Goal: Transaction & Acquisition: Purchase product/service

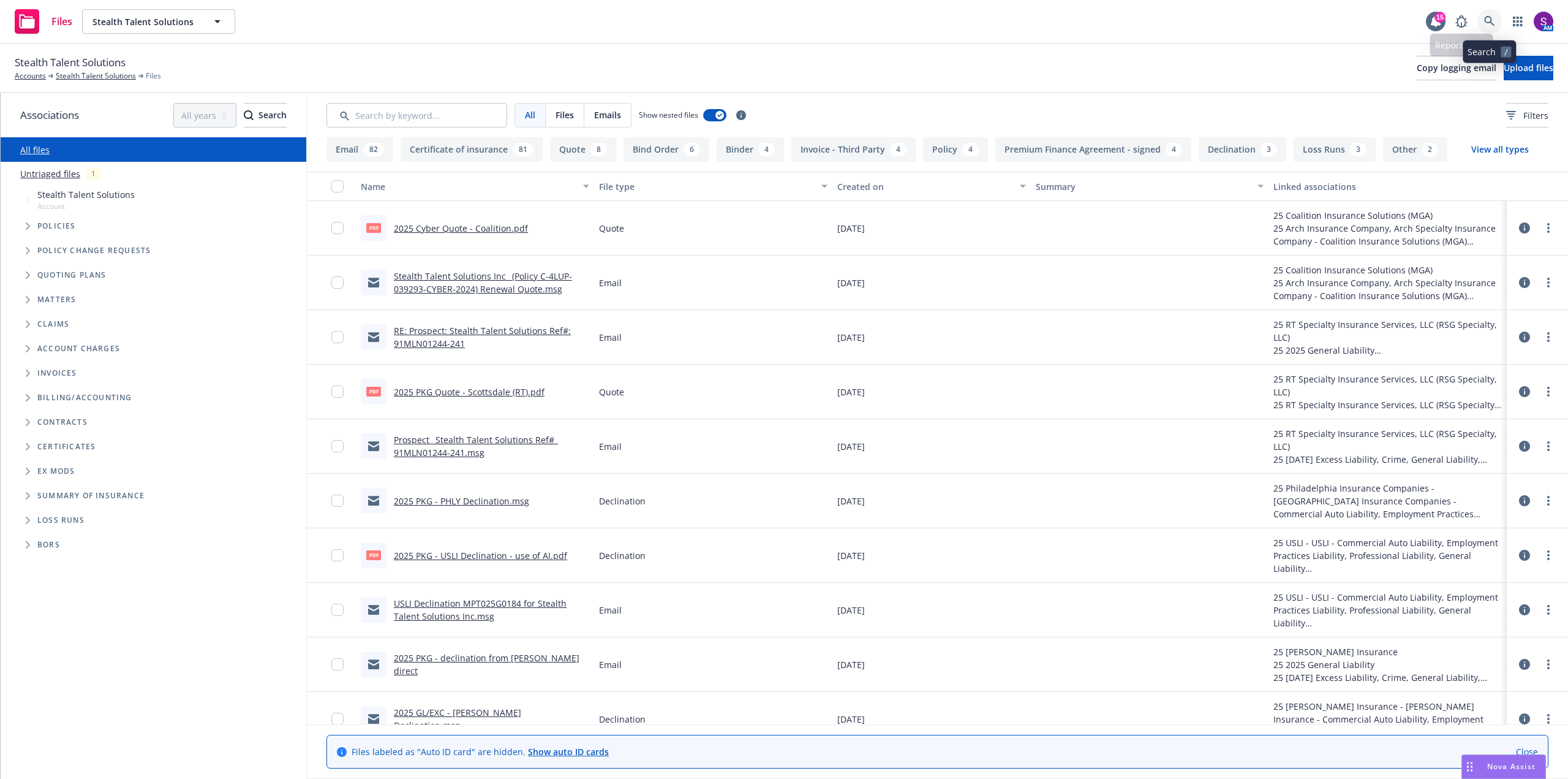
click at [1489, 22] on icon at bounding box center [1489, 21] width 11 height 11
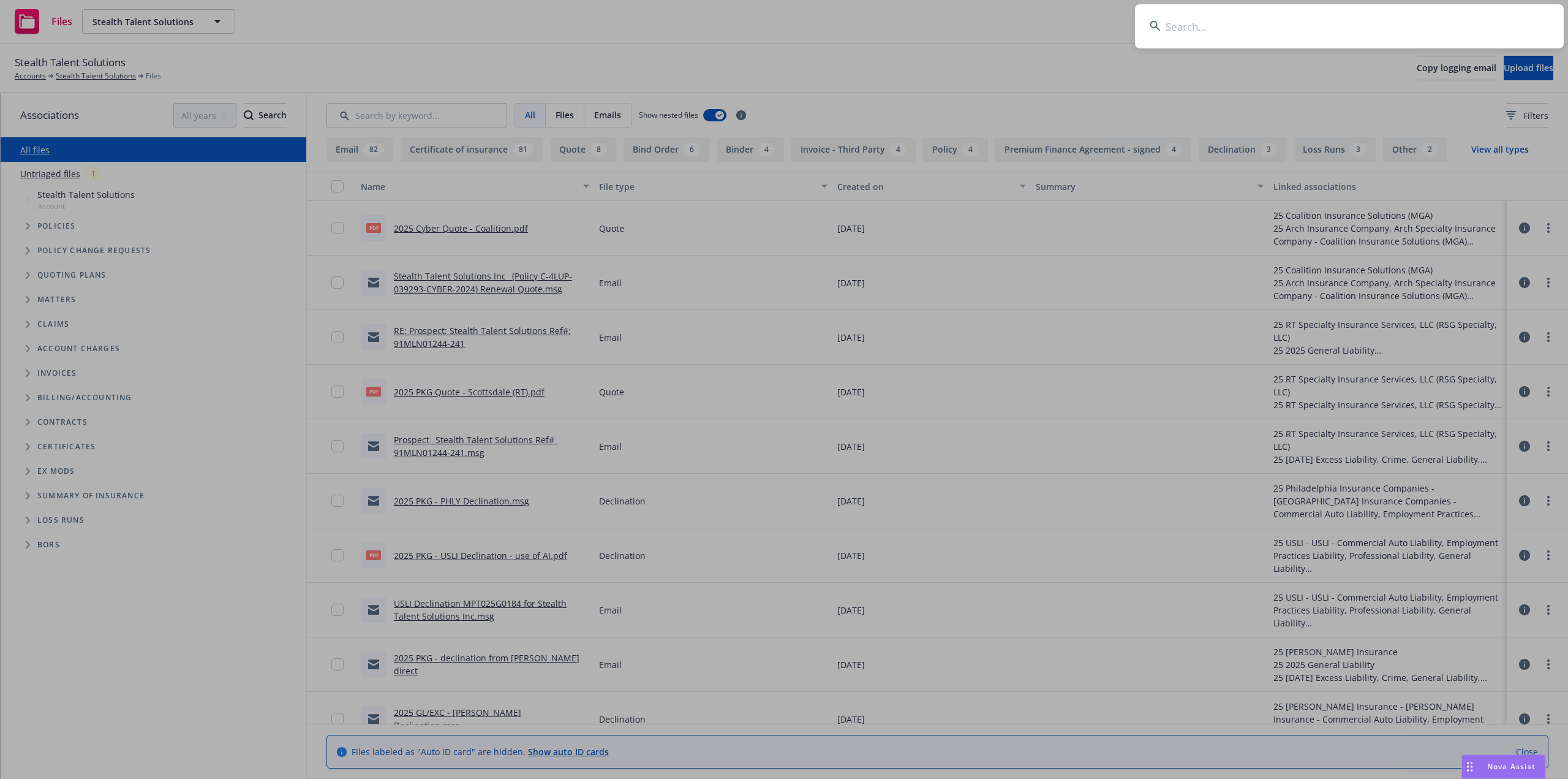
click at [1334, 25] on input at bounding box center [1349, 27] width 429 height 44
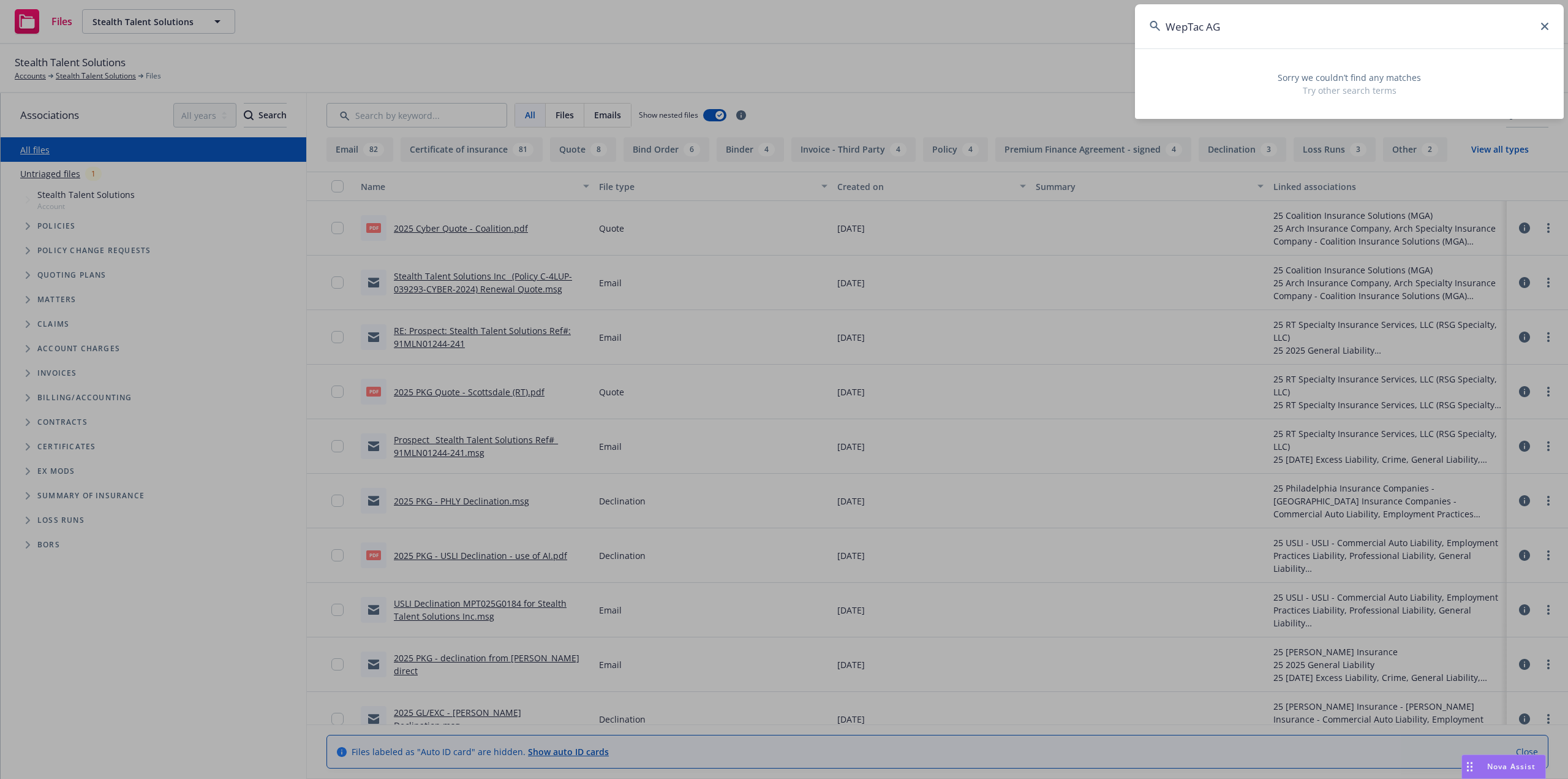
drag, startPoint x: 1251, startPoint y: 29, endPoint x: 1100, endPoint y: 30, distance: 151.0
click at [1100, 30] on div "WepTac AG Sorry we couldn’t find any matches Try other search terms" at bounding box center [784, 390] width 1568 height 779
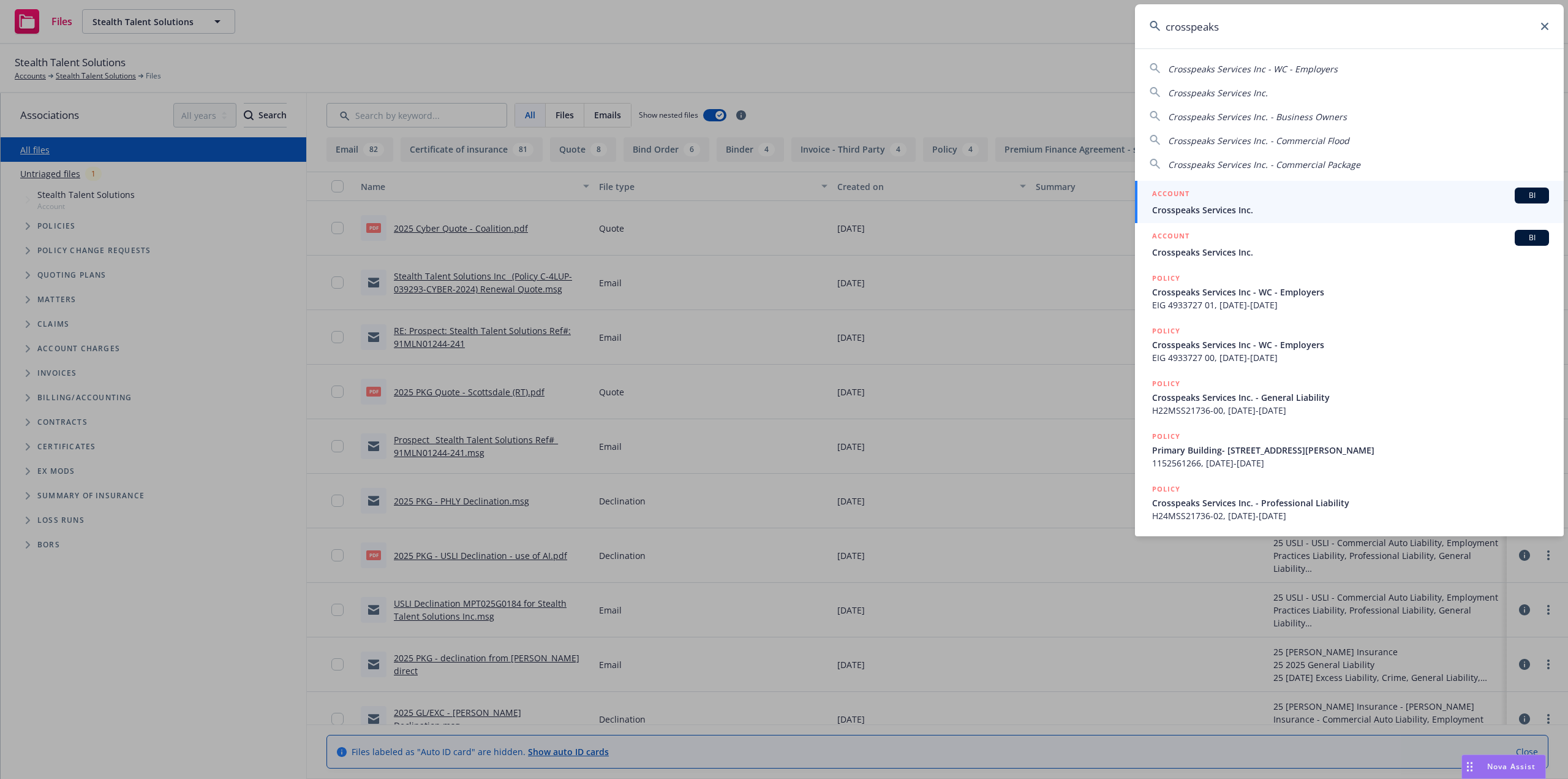
type input "crosspeaks"
drag, startPoint x: 1234, startPoint y: 205, endPoint x: 1227, endPoint y: 198, distance: 9.9
click at [1234, 205] on span "Crosspeaks Services Inc." at bounding box center [1350, 210] width 397 height 13
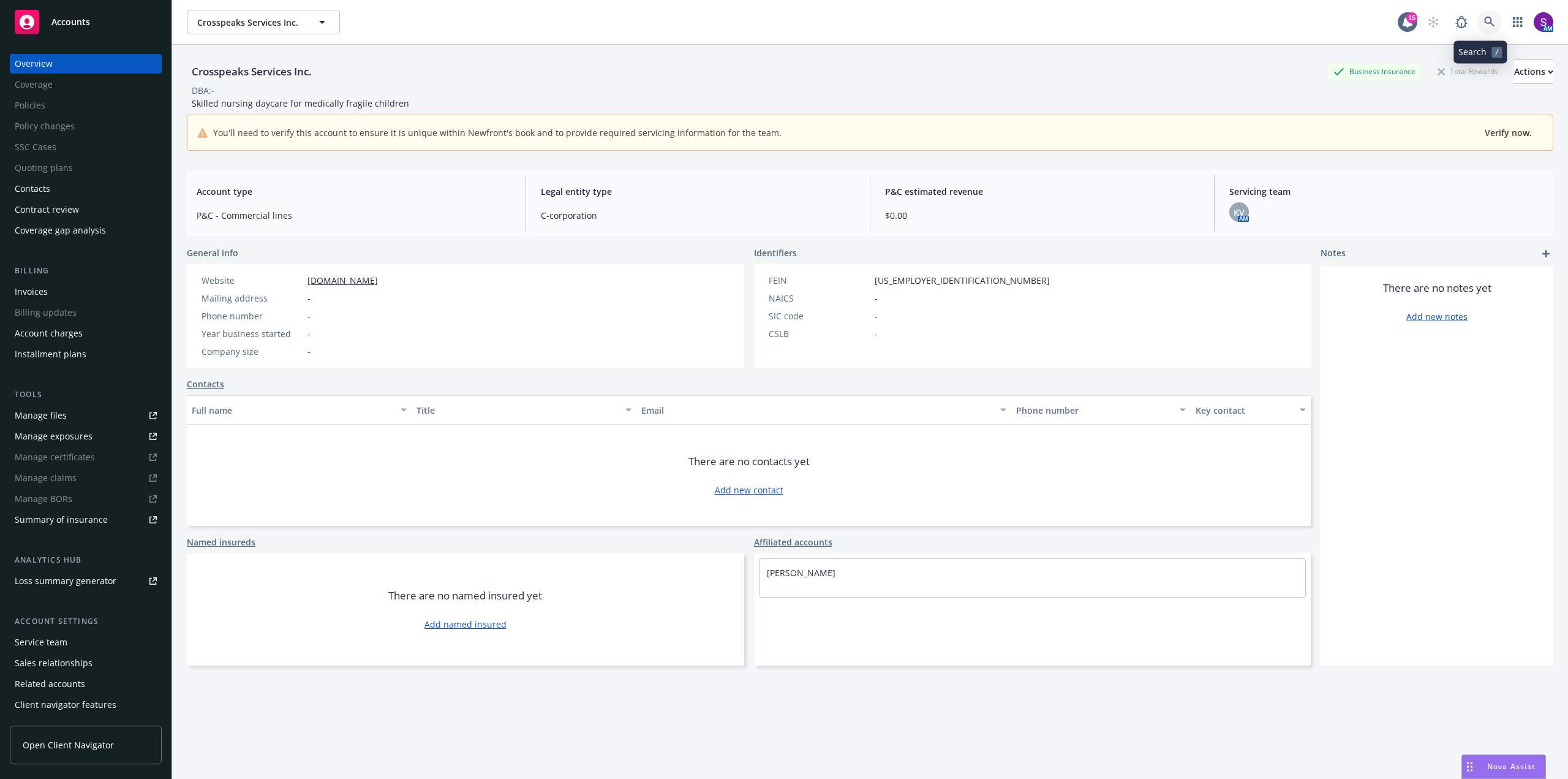
click at [1484, 22] on icon at bounding box center [1489, 22] width 10 height 10
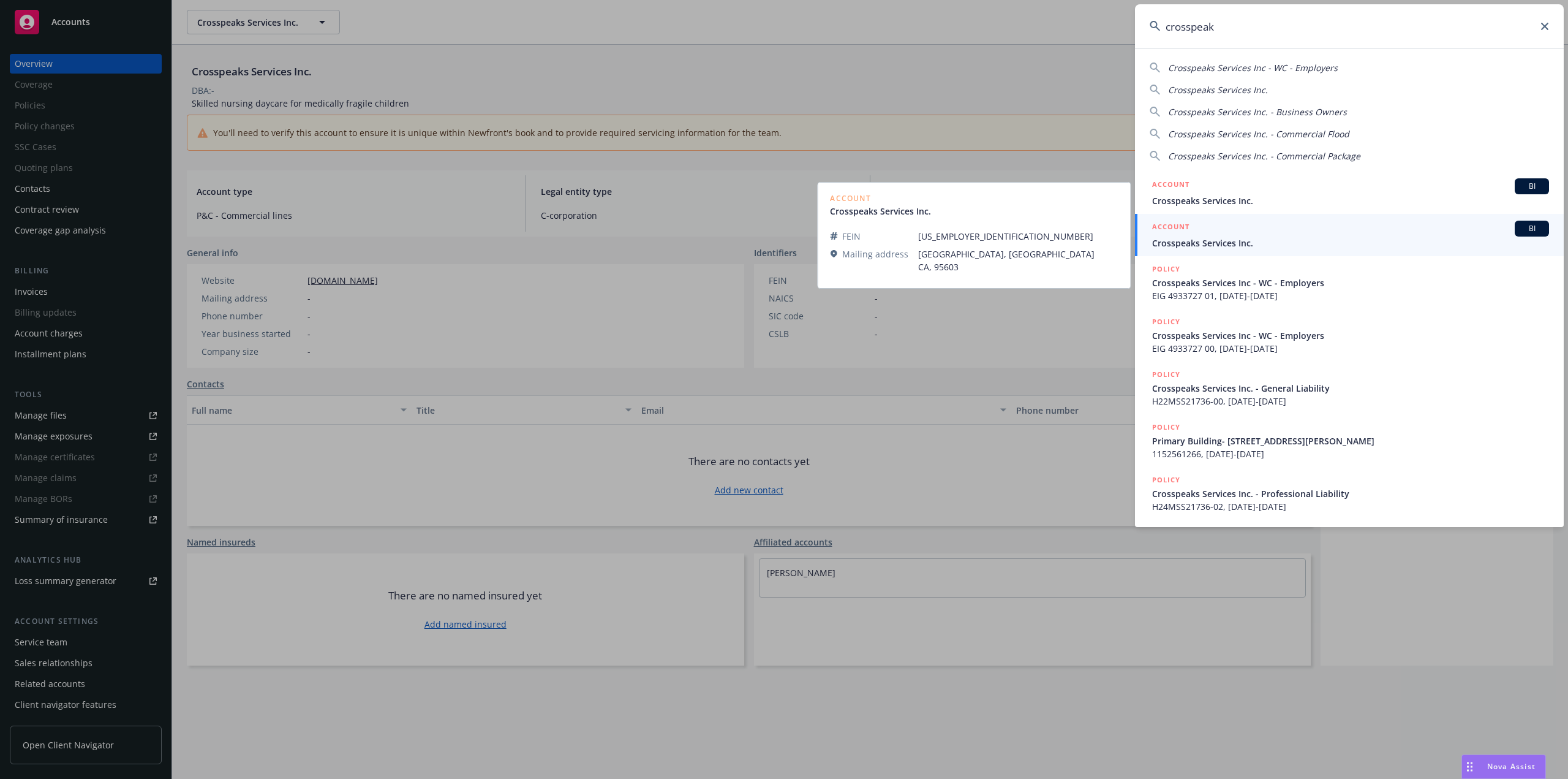
type input "crosspeak"
click at [1228, 243] on span "Crosspeaks Services Inc." at bounding box center [1350, 243] width 397 height 13
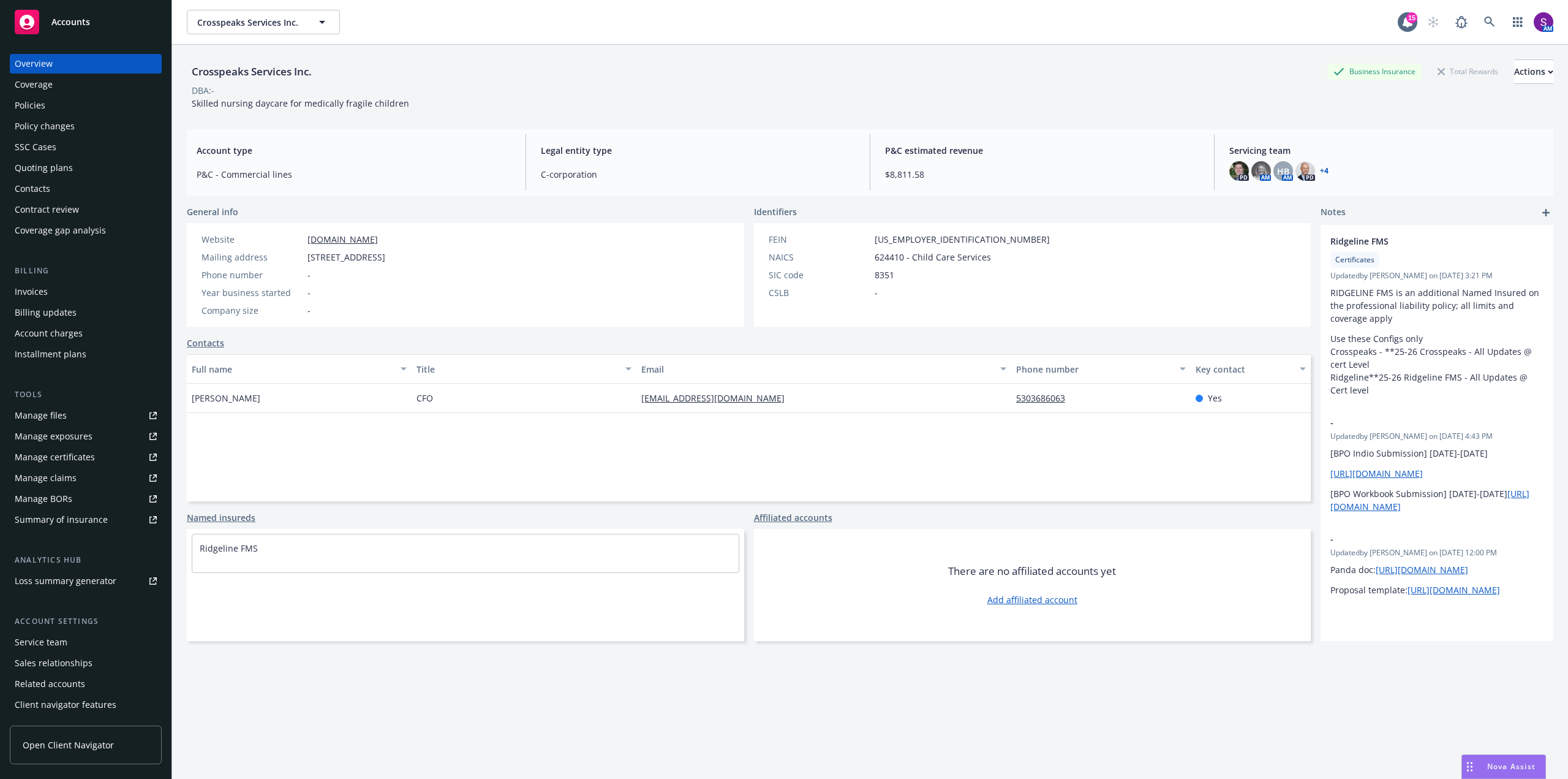
click at [31, 101] on div "Policies" at bounding box center [30, 105] width 30 height 20
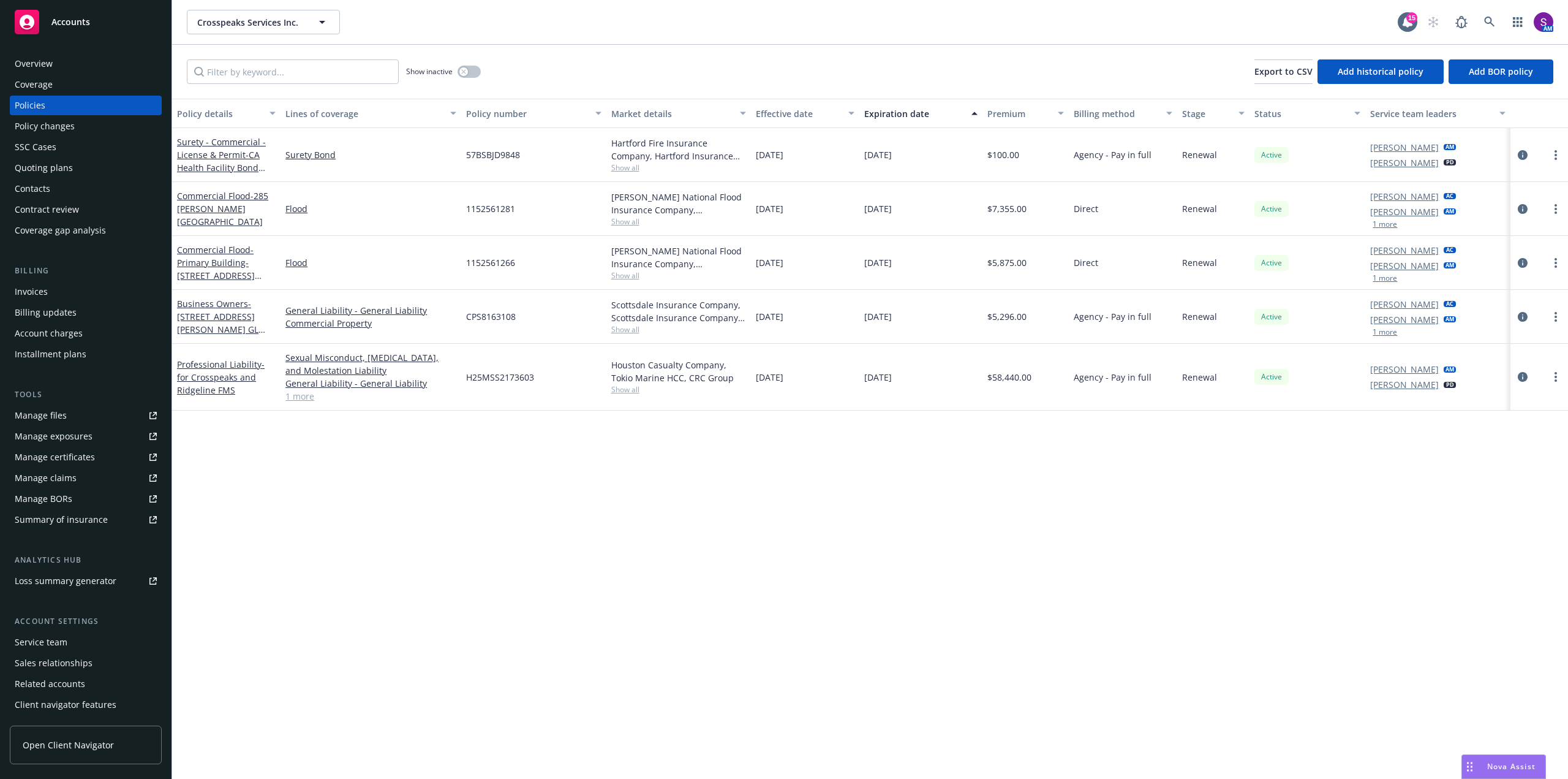
click at [304, 393] on link "1 more" at bounding box center [371, 396] width 171 height 13
click at [1522, 383] on icon "circleInformation" at bounding box center [1522, 383] width 9 height 10
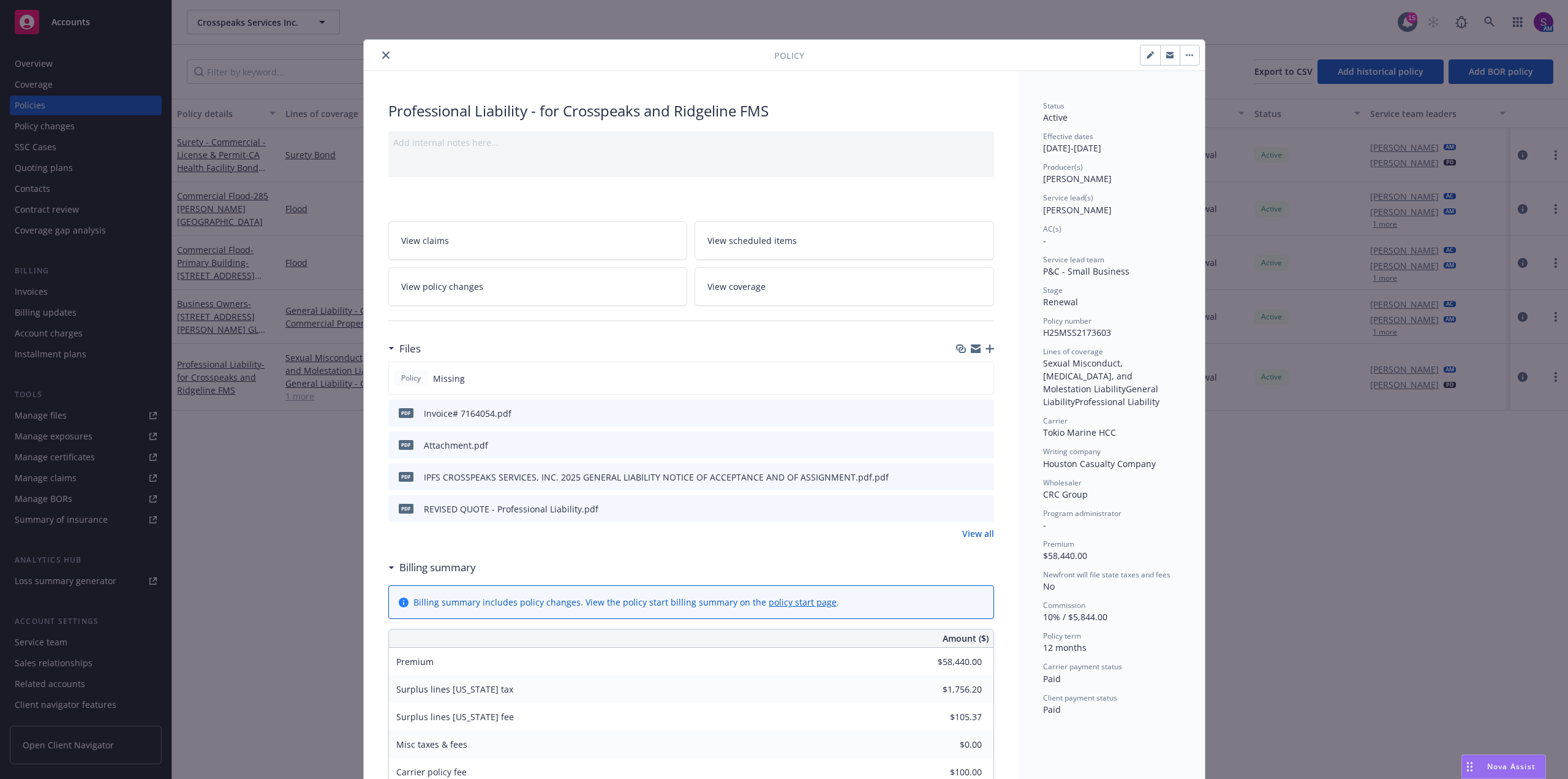
click at [382, 51] on icon "close" at bounding box center [386, 55] width 8 height 8
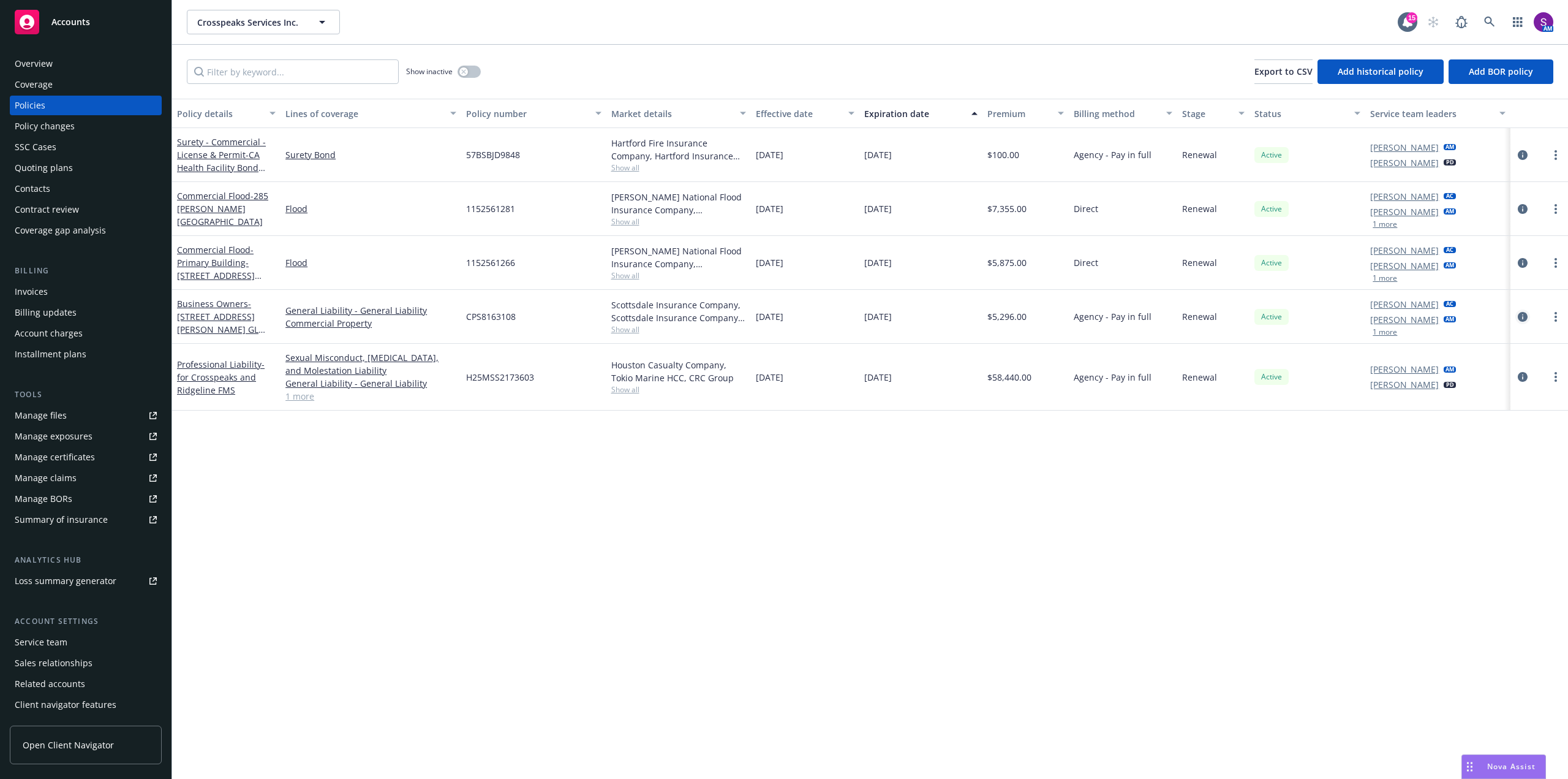
click at [1519, 317] on icon "circleInformation" at bounding box center [1522, 316] width 9 height 10
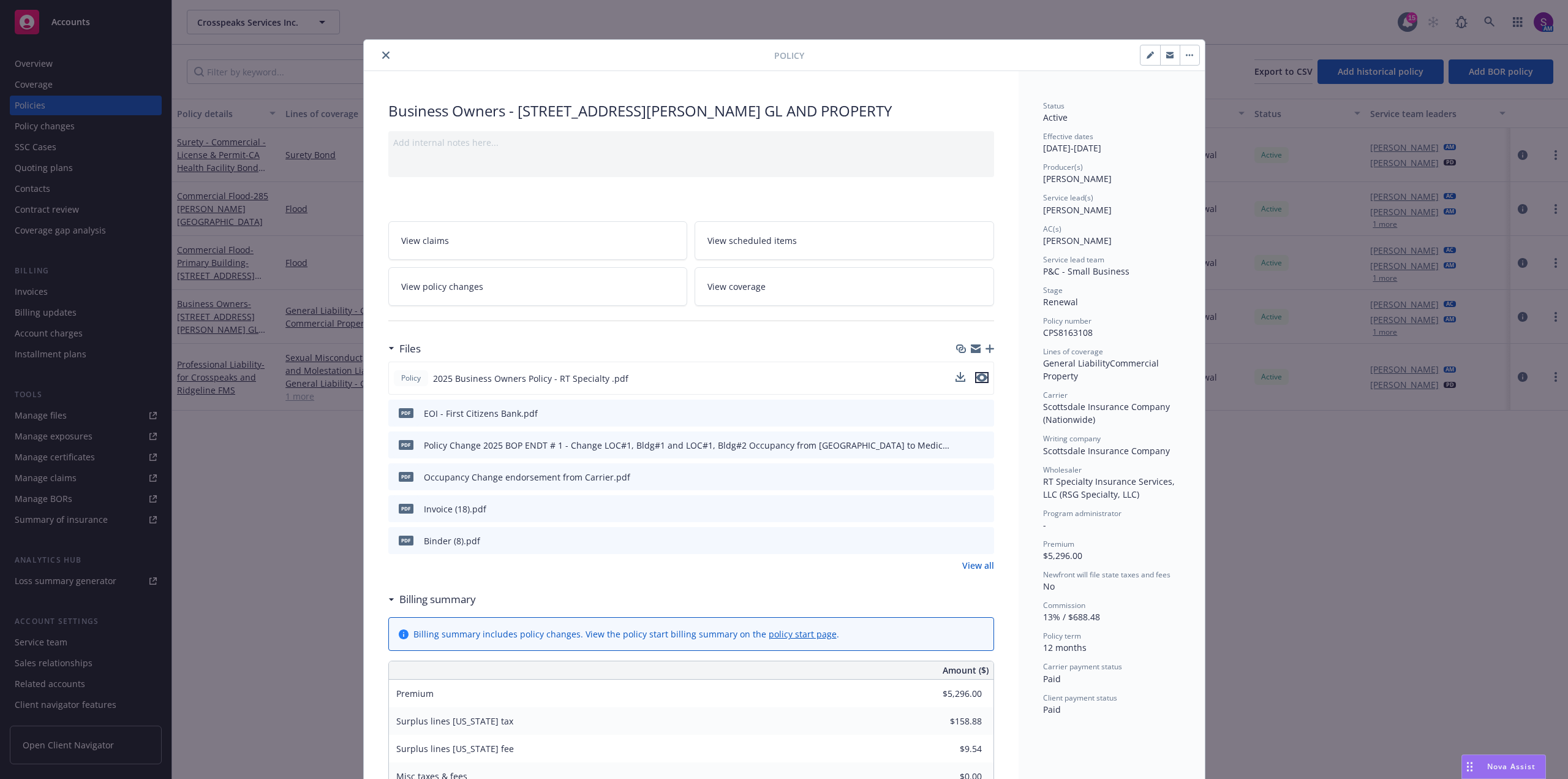
click at [976, 378] on icon "preview file" at bounding box center [981, 377] width 11 height 9
click at [384, 57] on icon "close" at bounding box center [386, 55] width 8 height 8
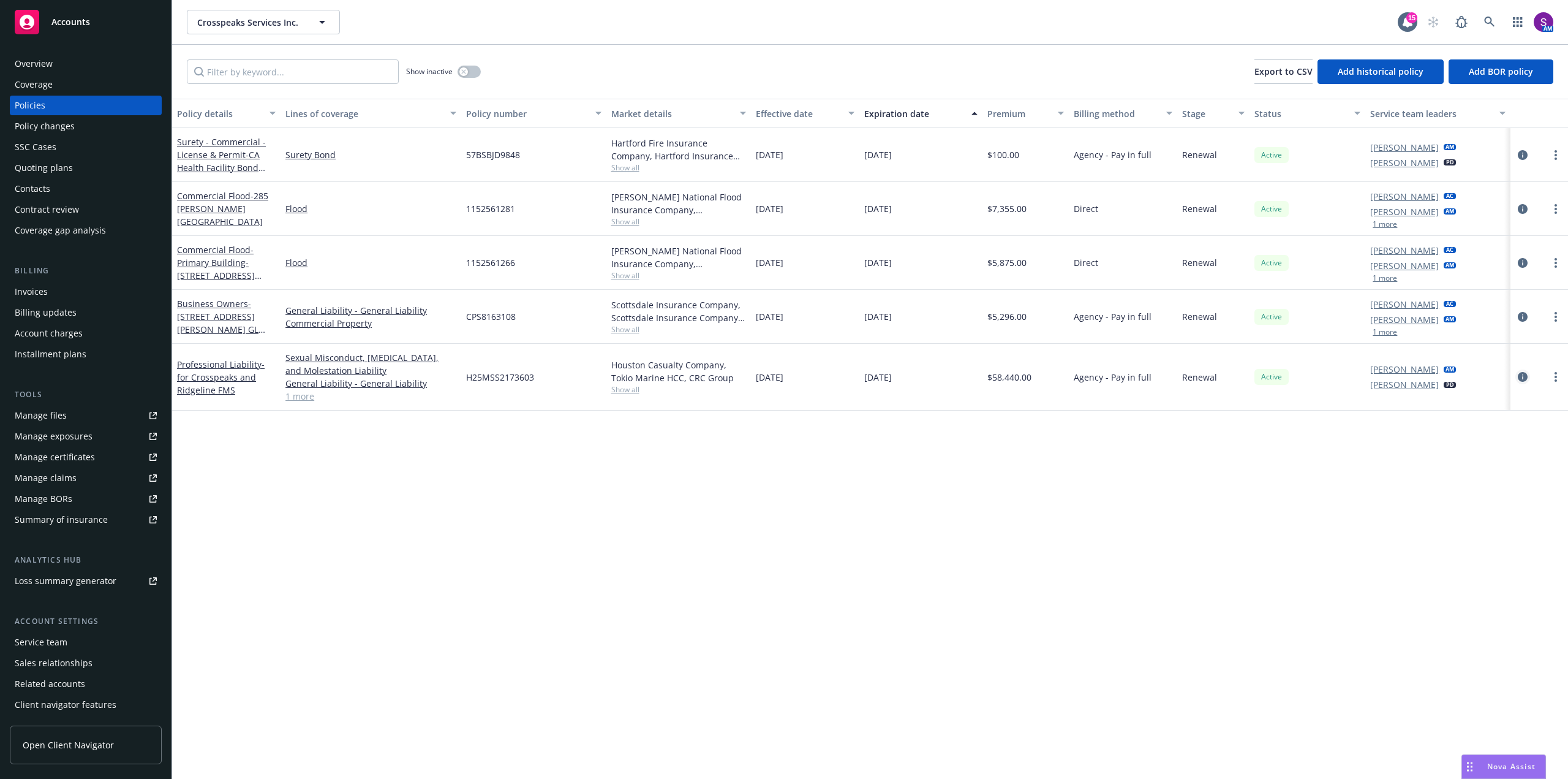
click at [1523, 373] on icon "circleInformation" at bounding box center [1522, 376] width 9 height 10
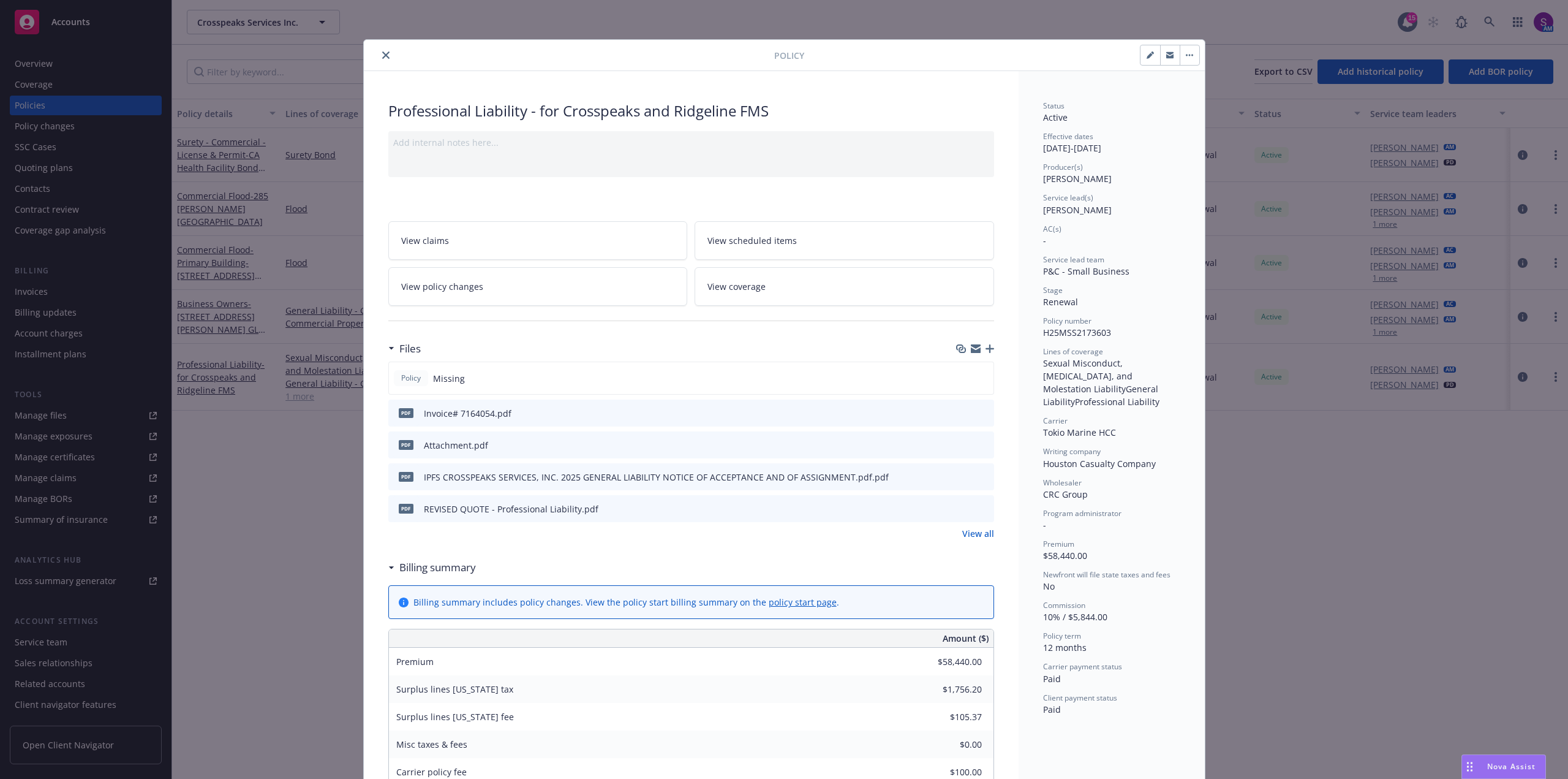
scroll to position [37, 0]
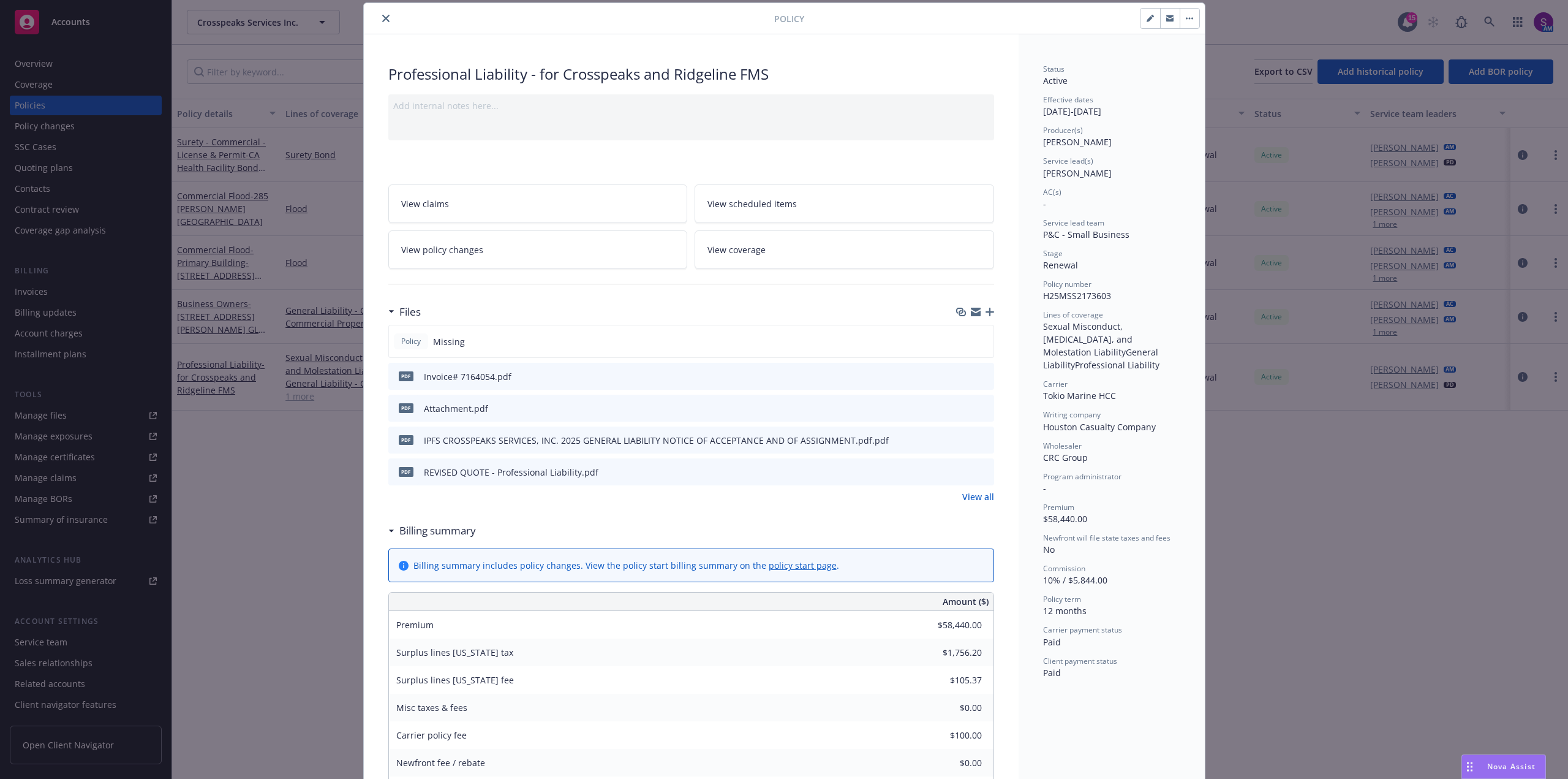
click at [382, 16] on icon "close" at bounding box center [386, 18] width 8 height 8
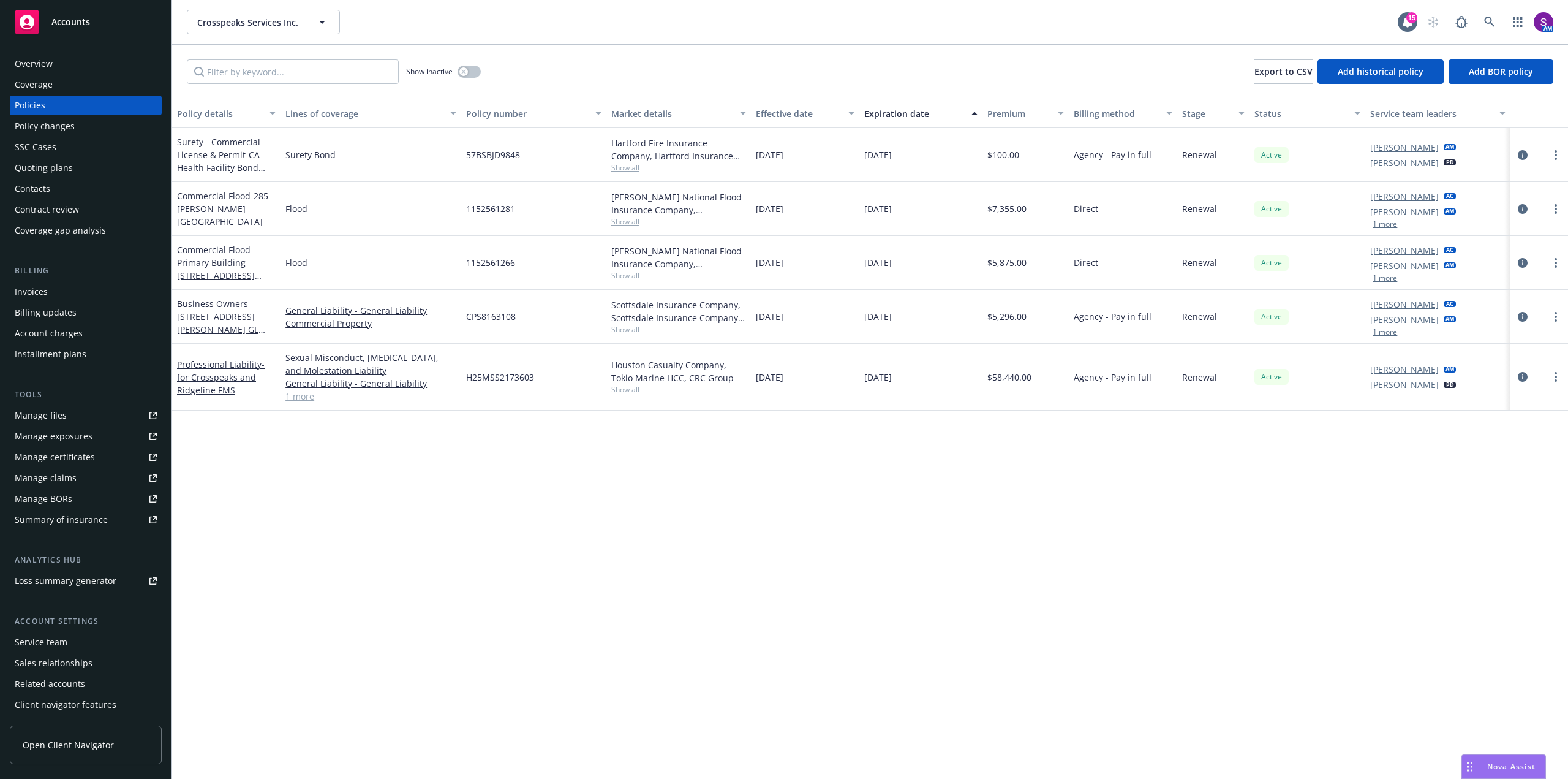
click at [33, 293] on div "Invoices" at bounding box center [31, 291] width 33 height 20
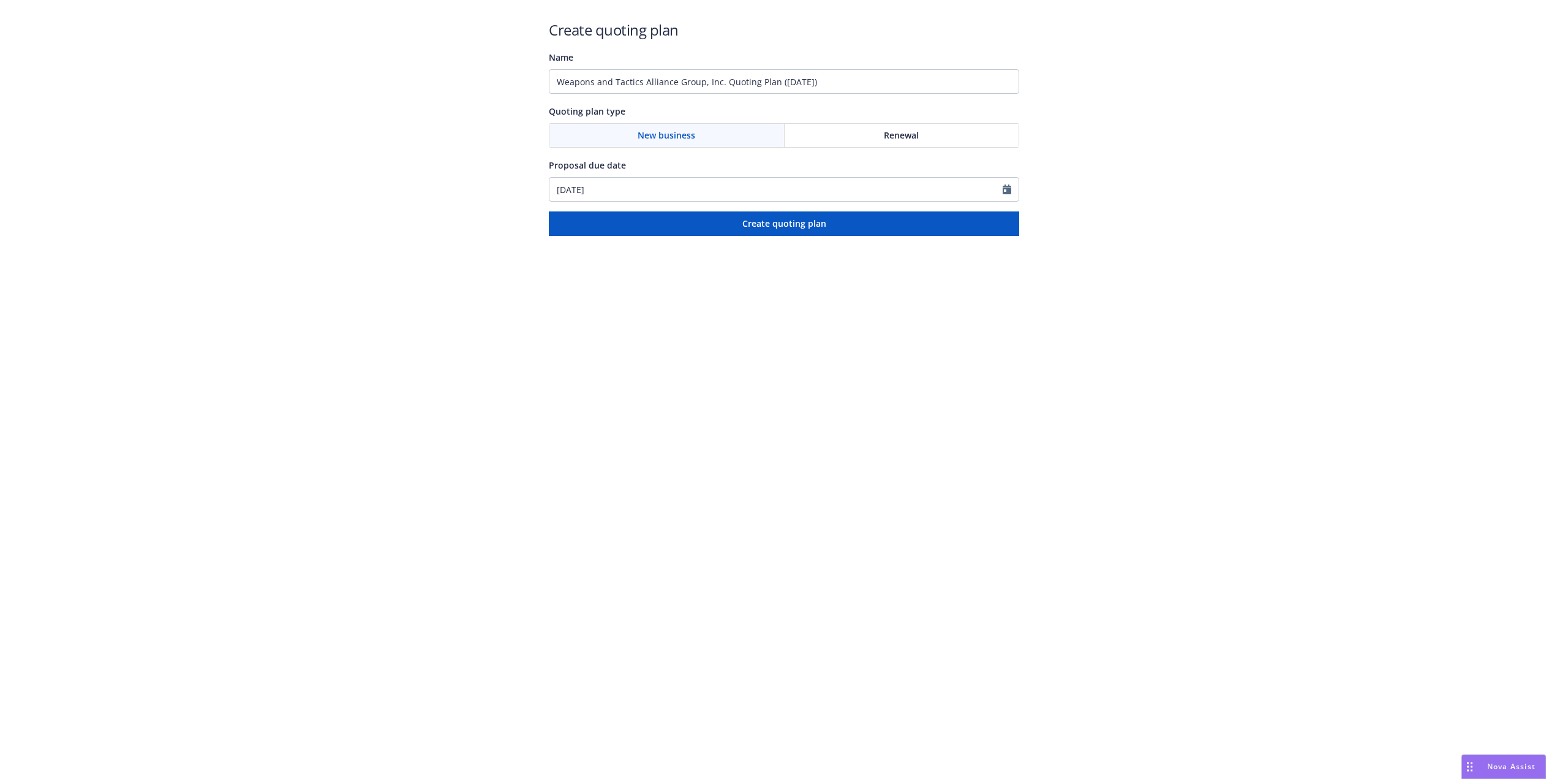
click at [679, 137] on span "New business" at bounding box center [666, 135] width 58 height 13
select select "8"
drag, startPoint x: 638, startPoint y: 188, endPoint x: 509, endPoint y: 195, distance: 129.2
click at [509, 195] on div "Create quoting plan Name Weapons and Tactics Alliance Group, Inc. Quoting Plan …" at bounding box center [784, 118] width 1568 height 236
type input "09/25/2025"
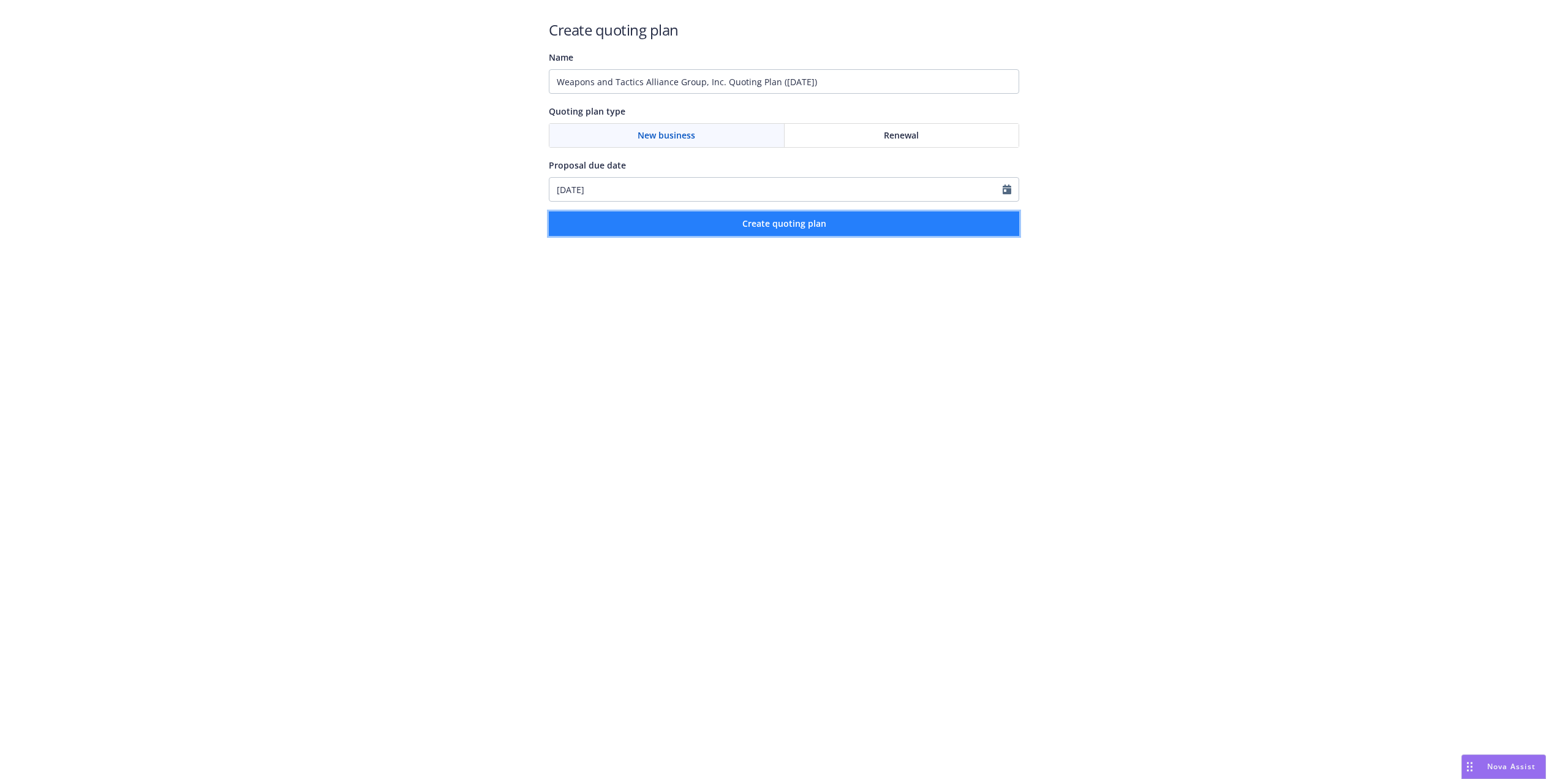
click at [806, 229] on button "Create quoting plan" at bounding box center [784, 224] width 470 height 25
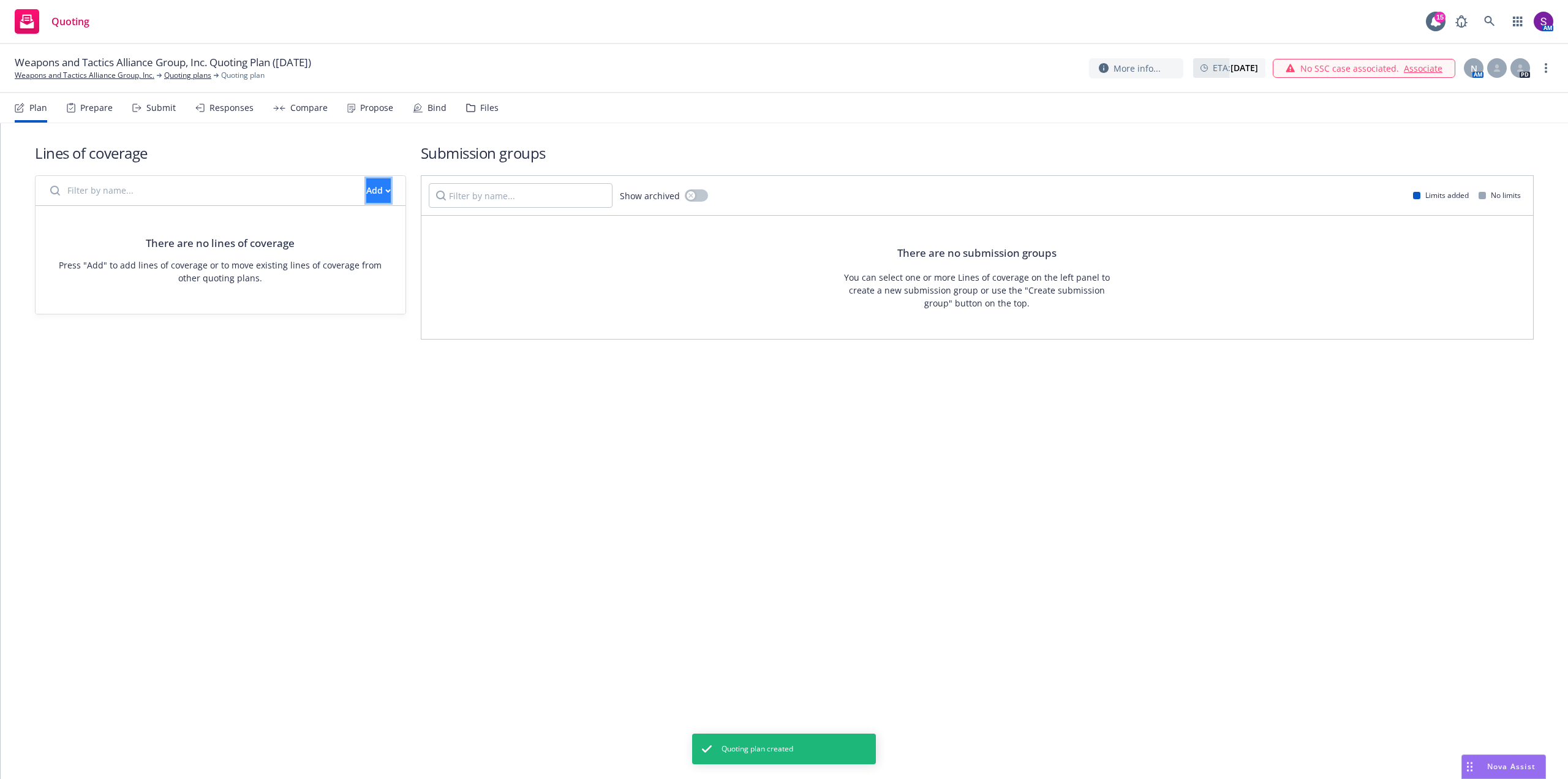
click at [367, 187] on div "Add" at bounding box center [379, 190] width 25 height 23
click at [374, 217] on span "Create new business lines of coverage" at bounding box center [420, 222] width 187 height 11
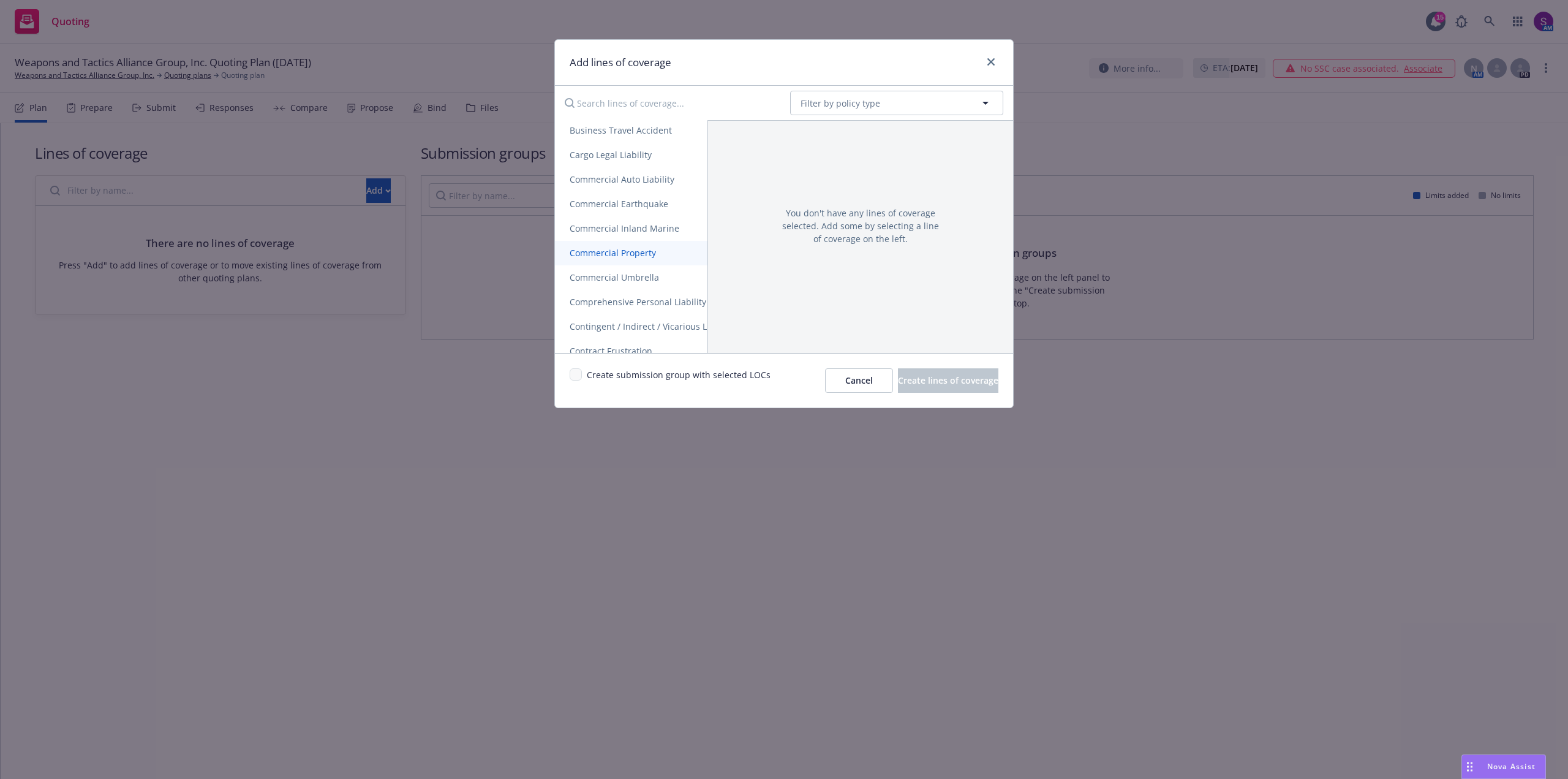
scroll to position [245, 0]
click at [620, 206] on span "Commercial Auto Liability" at bounding box center [622, 209] width 134 height 11
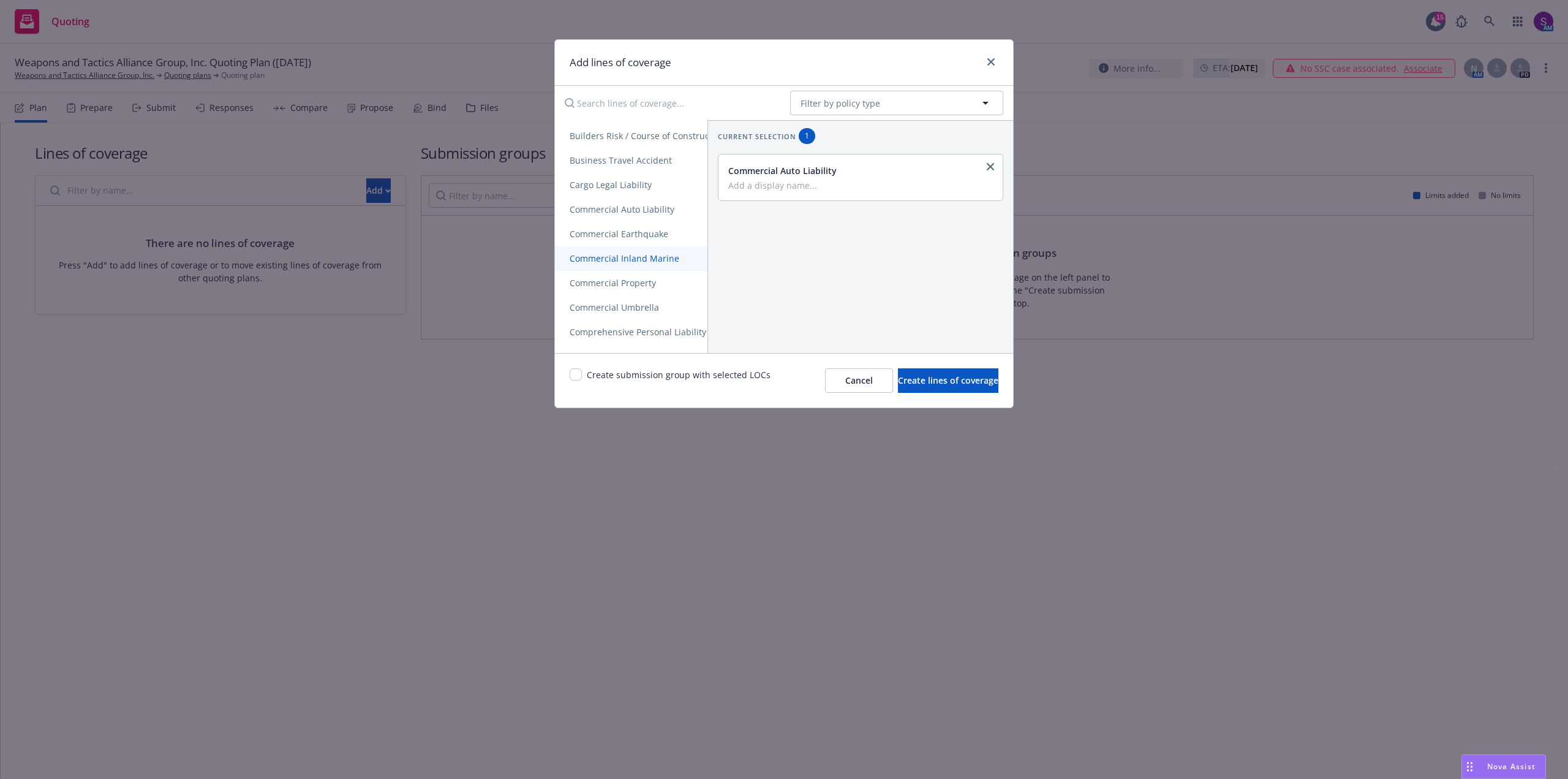
click at [644, 261] on span "Commercial Inland Marine" at bounding box center [625, 258] width 139 height 11
click at [608, 170] on span "Cyber Liability" at bounding box center [599, 172] width 87 height 11
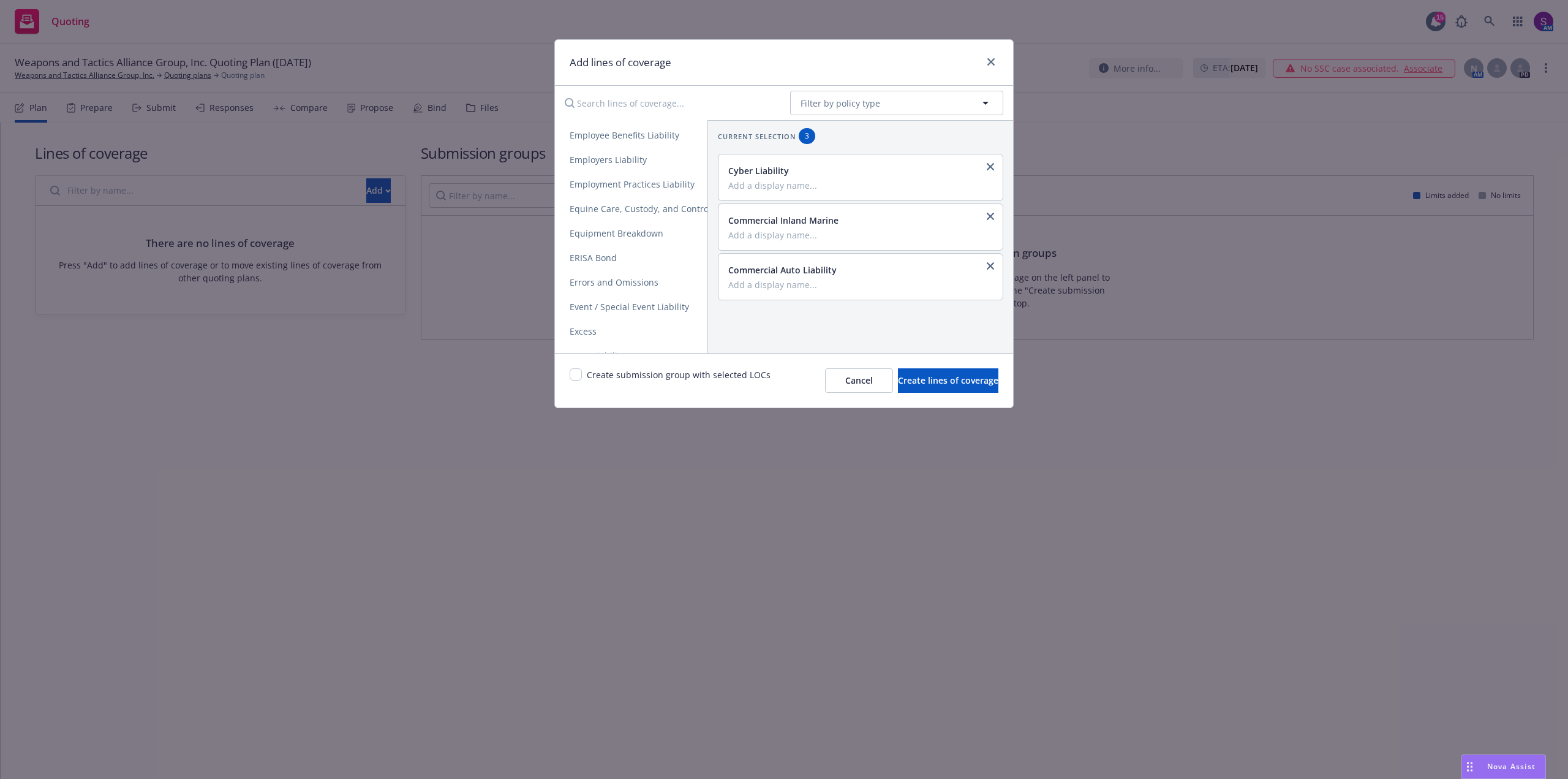
scroll to position [797, 0]
click at [591, 272] on span "Excess" at bounding box center [583, 270] width 56 height 11
click at [623, 165] on link "General Liability" at bounding box center [719, 172] width 329 height 25
click at [604, 172] on span "General Liability" at bounding box center [603, 172] width 96 height 11
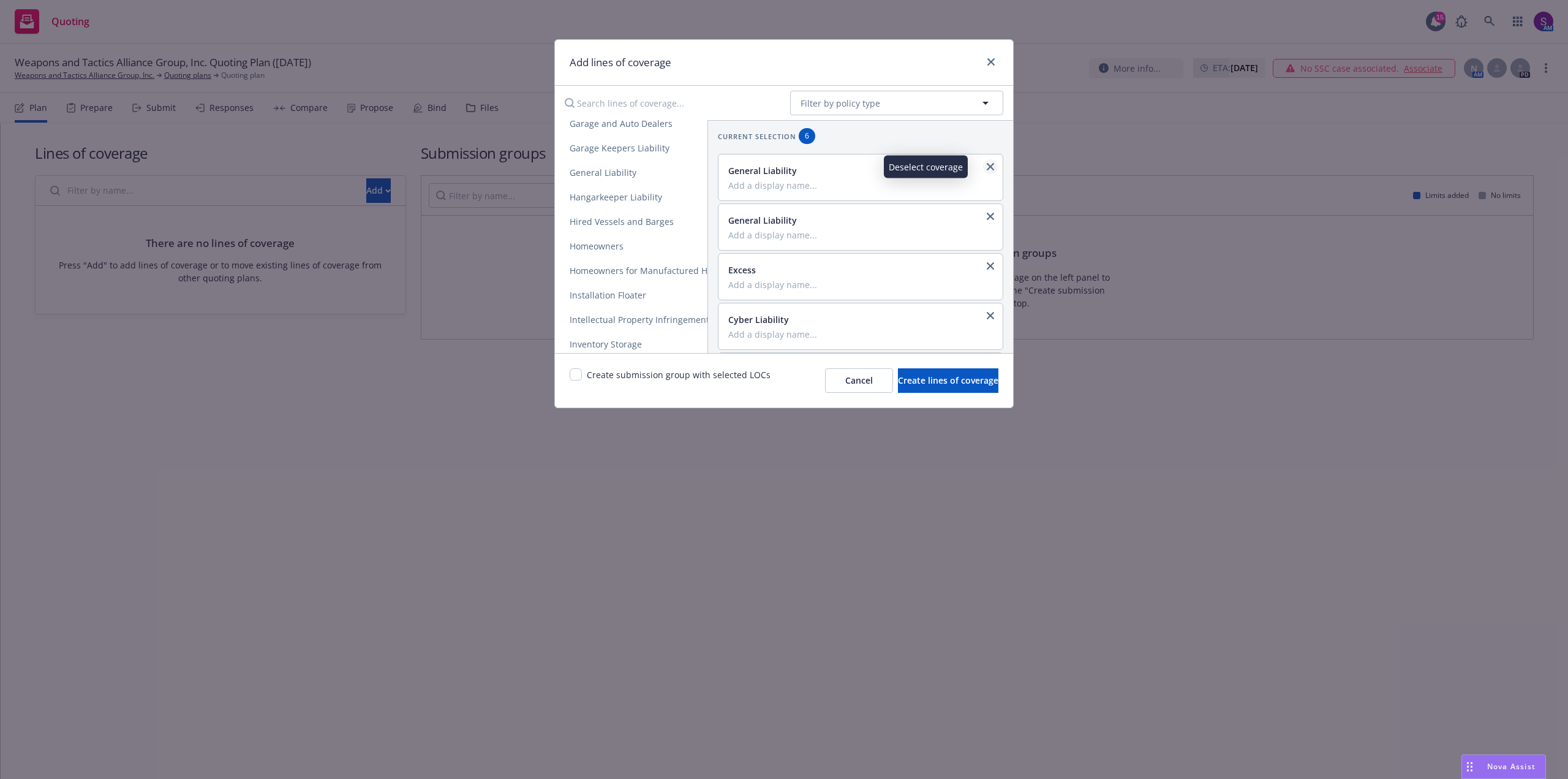
click at [985, 167] on link "close" at bounding box center [990, 167] width 15 height 15
click at [925, 380] on span "Create lines of coverage" at bounding box center [948, 380] width 101 height 11
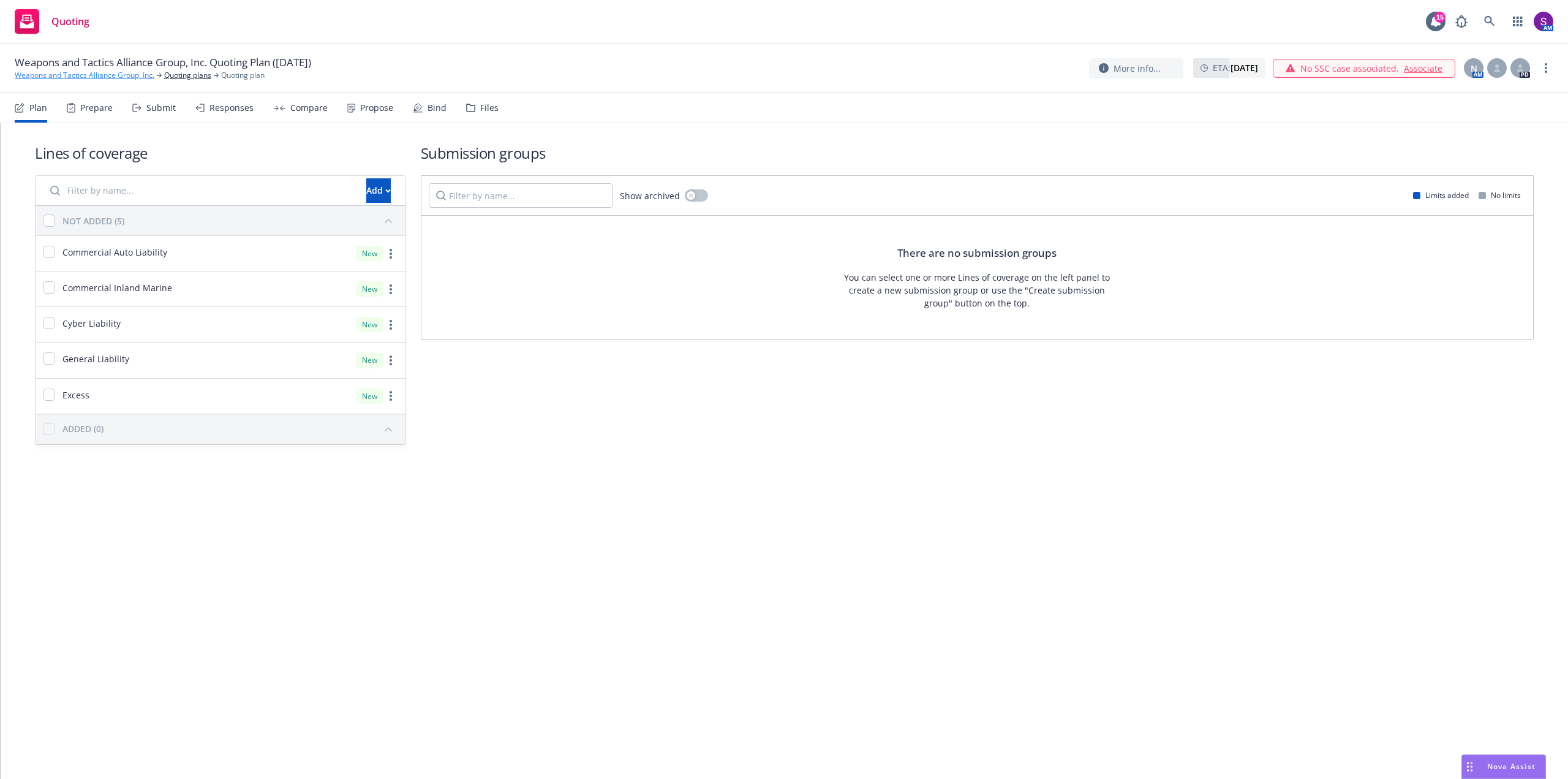
click at [115, 76] on link "Weapons and Tactics Alliance Group, Inc." at bounding box center [84, 75] width 140 height 11
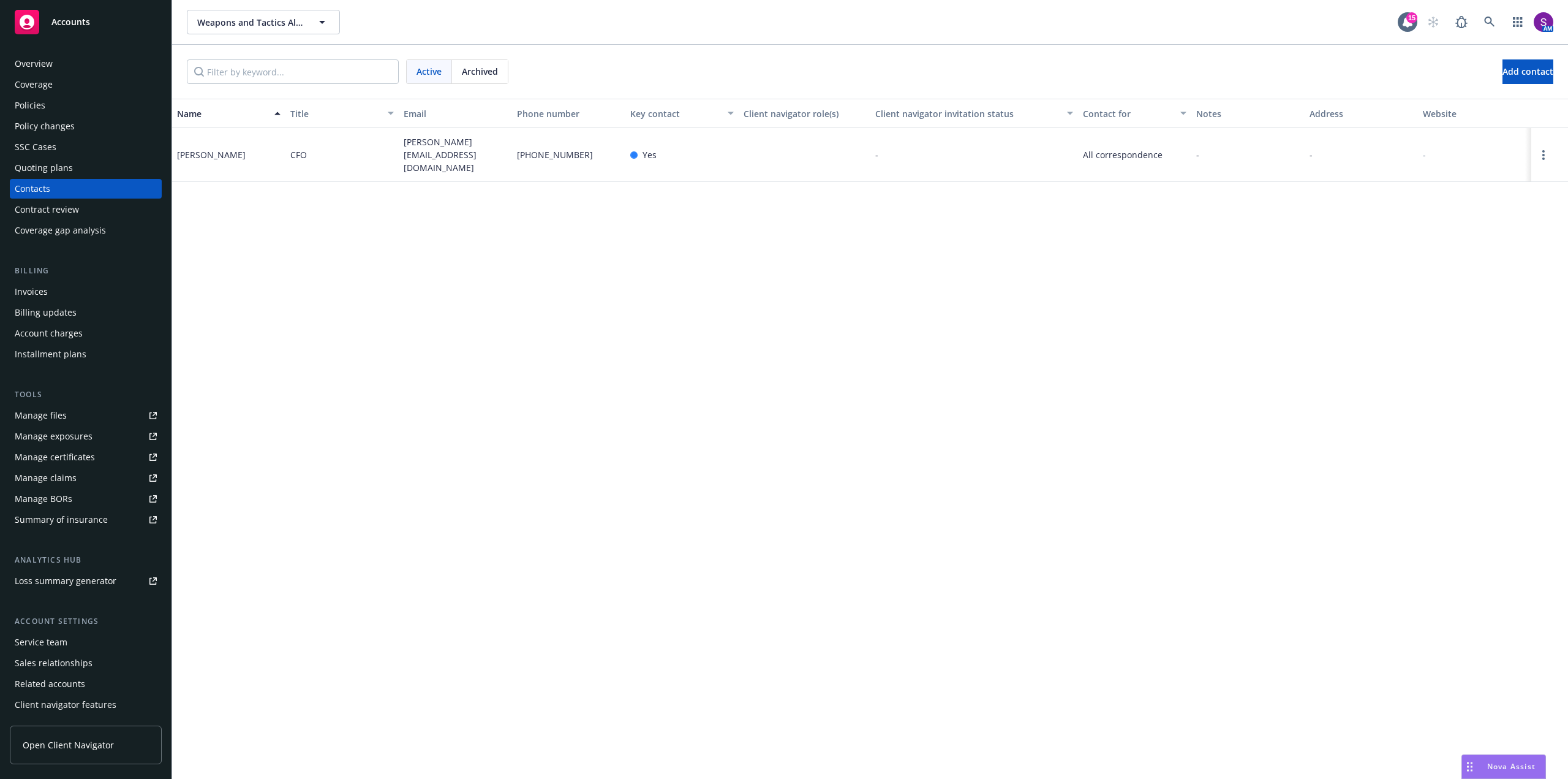
click at [70, 68] on div "Overview" at bounding box center [85, 63] width 142 height 20
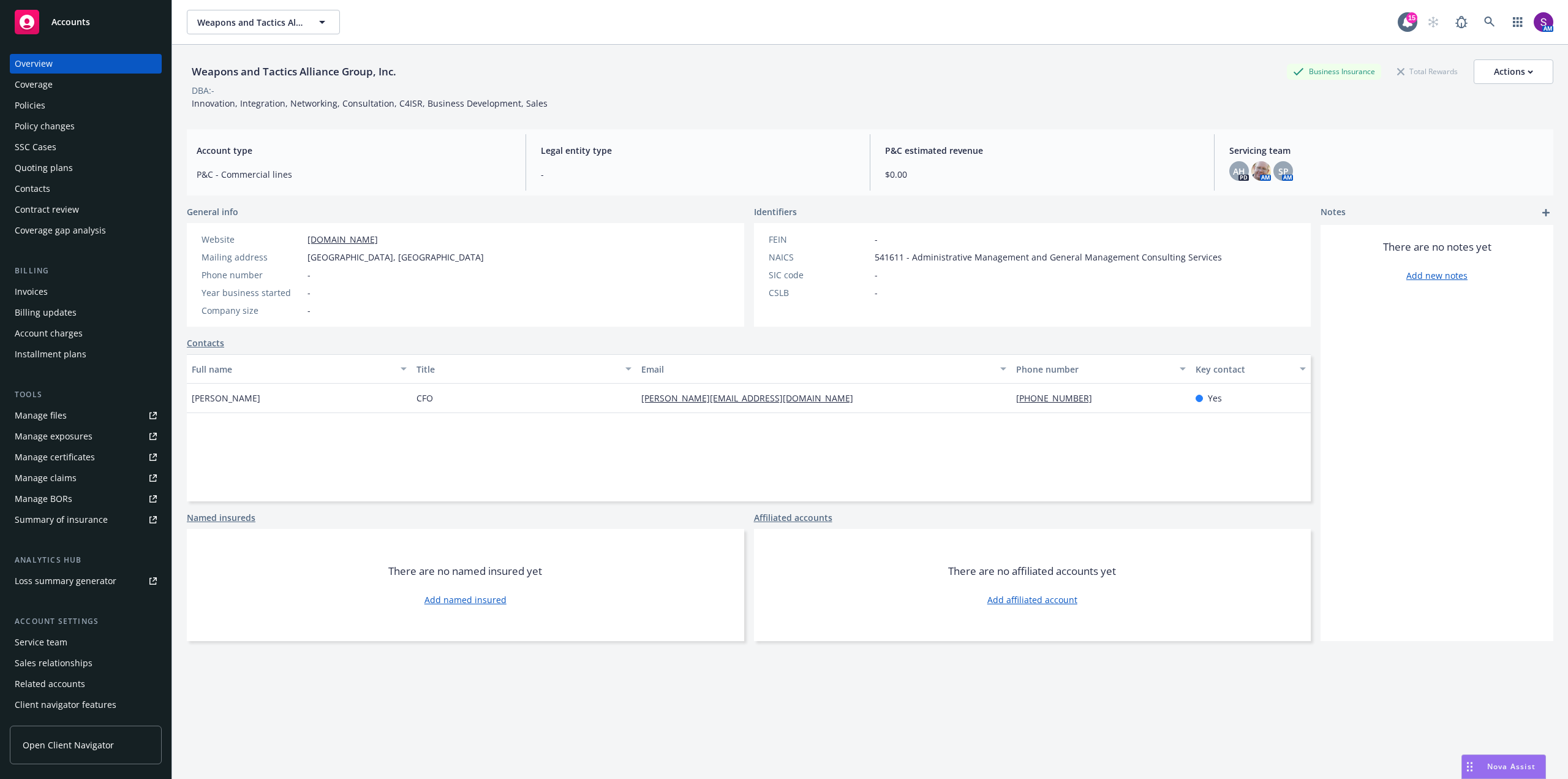
drag, startPoint x: 332, startPoint y: 75, endPoint x: 179, endPoint y: 71, distance: 153.1
click at [179, 71] on div "Weapons and Tactics Alliance Group, Inc. Business Insurance Total Rewards Actio…" at bounding box center [870, 434] width 1396 height 779
copy div "Weapons and Tactics Alliance Group, Inc."
click at [331, 243] on link "weptacag.com" at bounding box center [342, 239] width 70 height 11
click at [63, 176] on div "Quoting plans" at bounding box center [44, 168] width 58 height 20
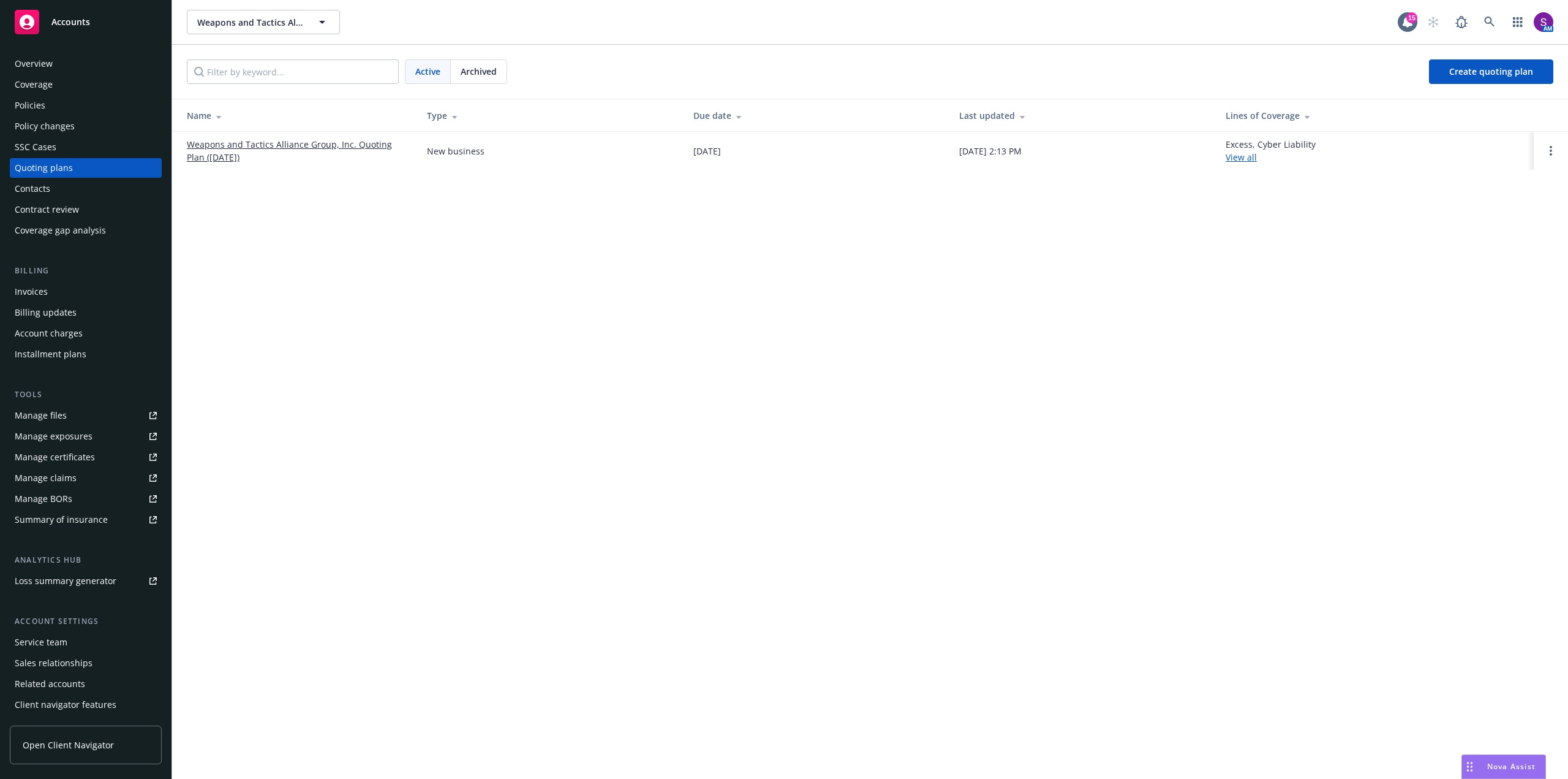
click at [330, 142] on link "Weapons and Tactics Alliance Group, Inc. Quoting Plan (2025-08-25)" at bounding box center [297, 151] width 220 height 26
